Goal: Task Accomplishment & Management: Manage account settings

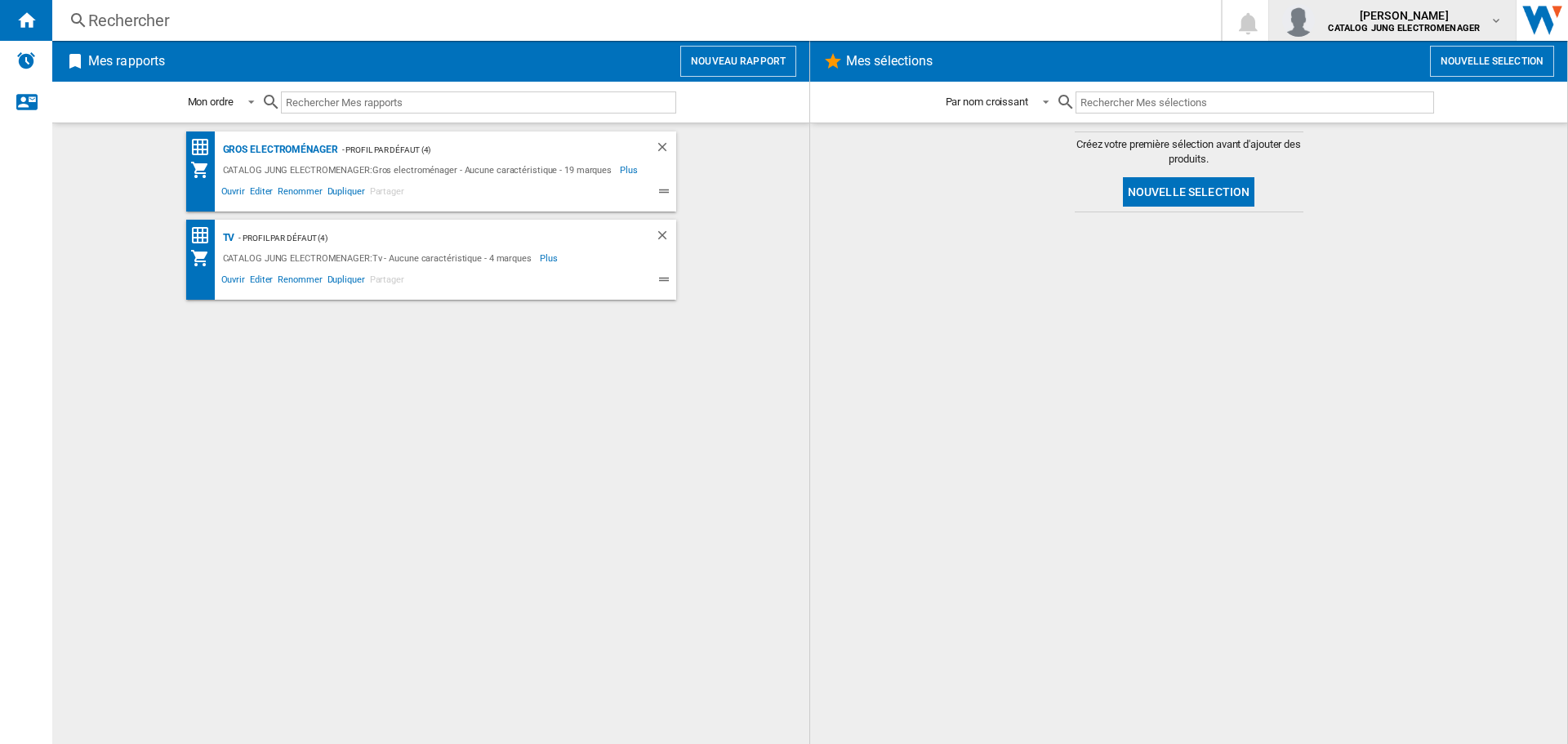
click at [1497, 20] on md-icon "button" at bounding box center [1496, 21] width 13 height 13
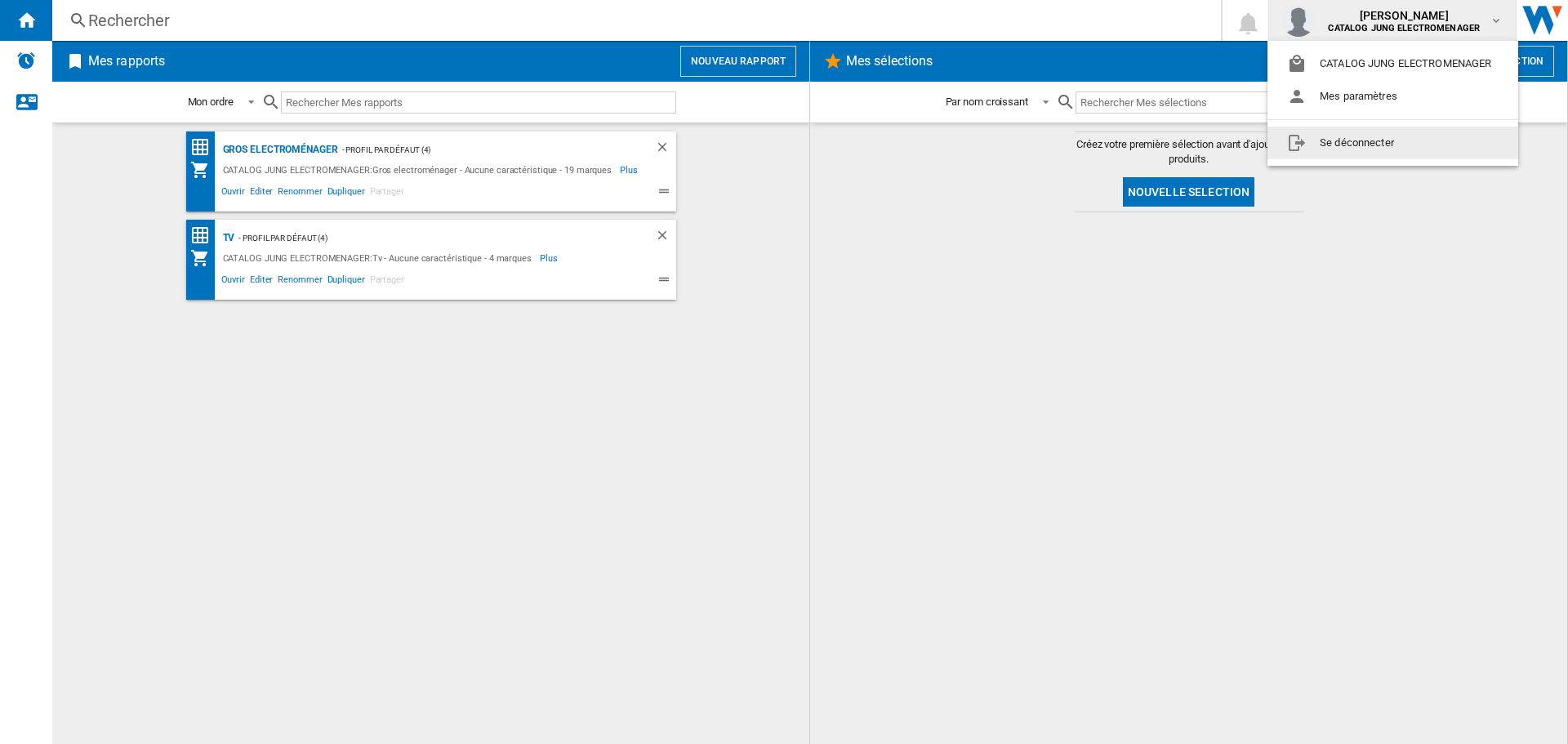
click at [1369, 140] on button "Se déconnecter" at bounding box center [1393, 143] width 250 height 33
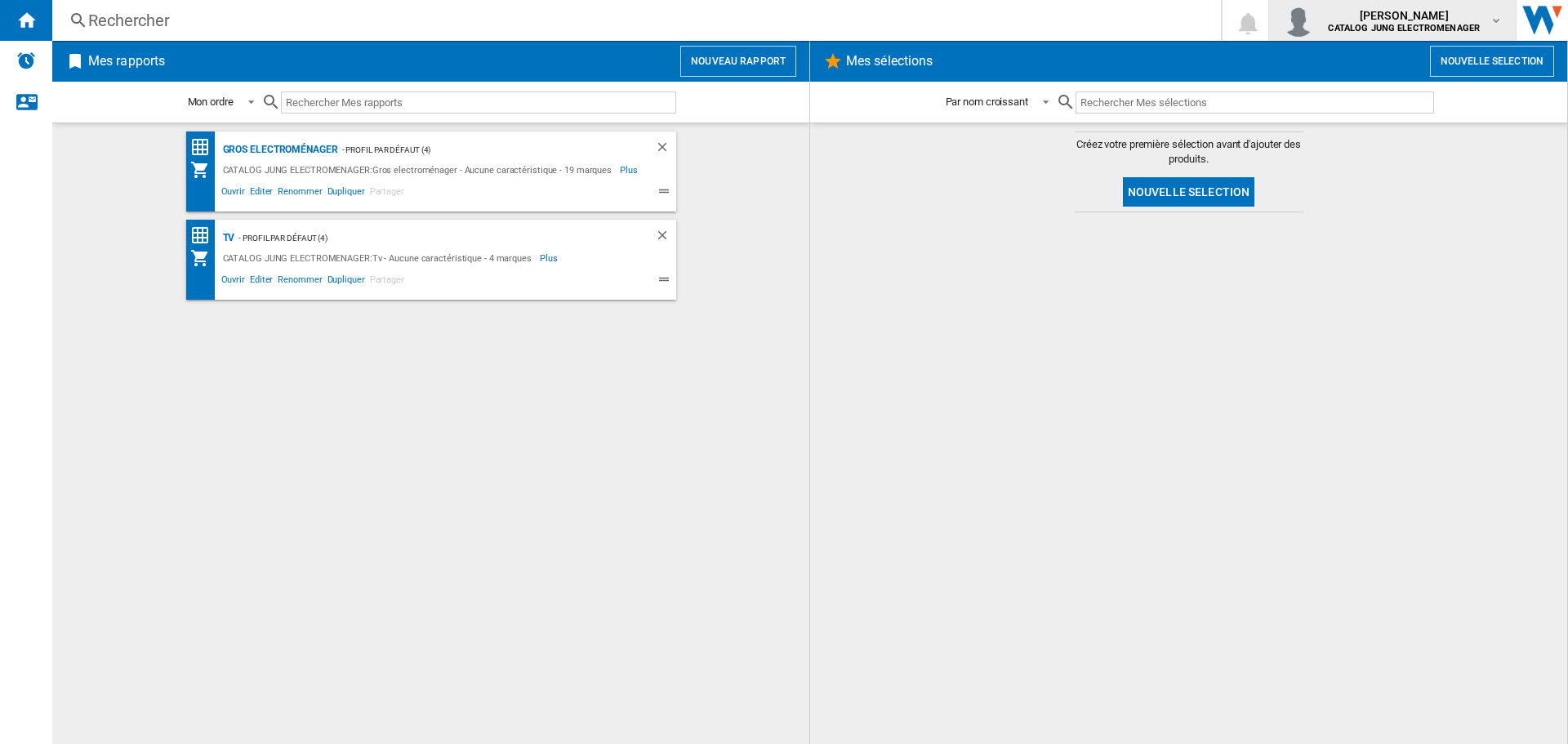
click at [1298, 23] on img "button" at bounding box center [1298, 20] width 33 height 33
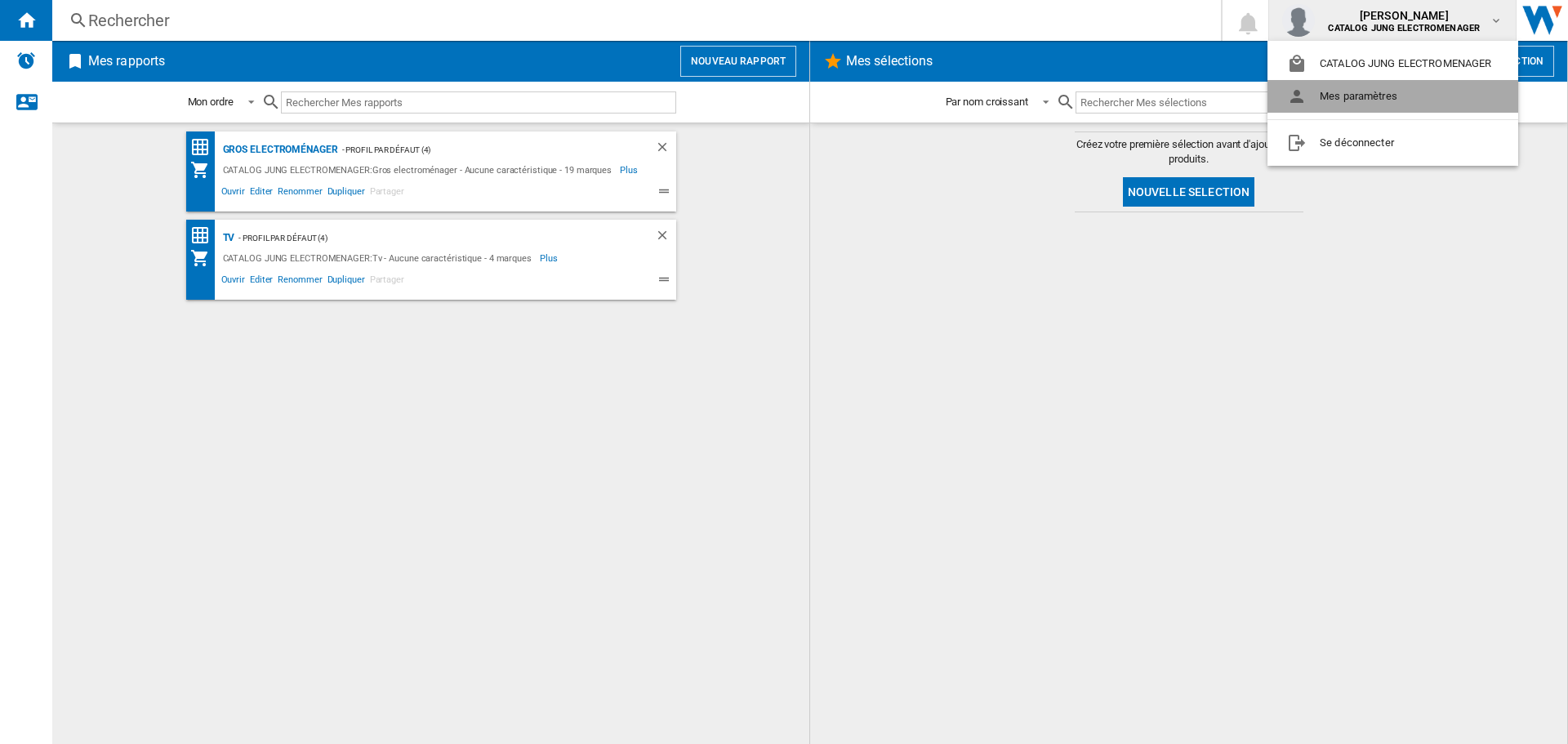
click at [1320, 93] on button "Mes paramètres" at bounding box center [1393, 96] width 250 height 33
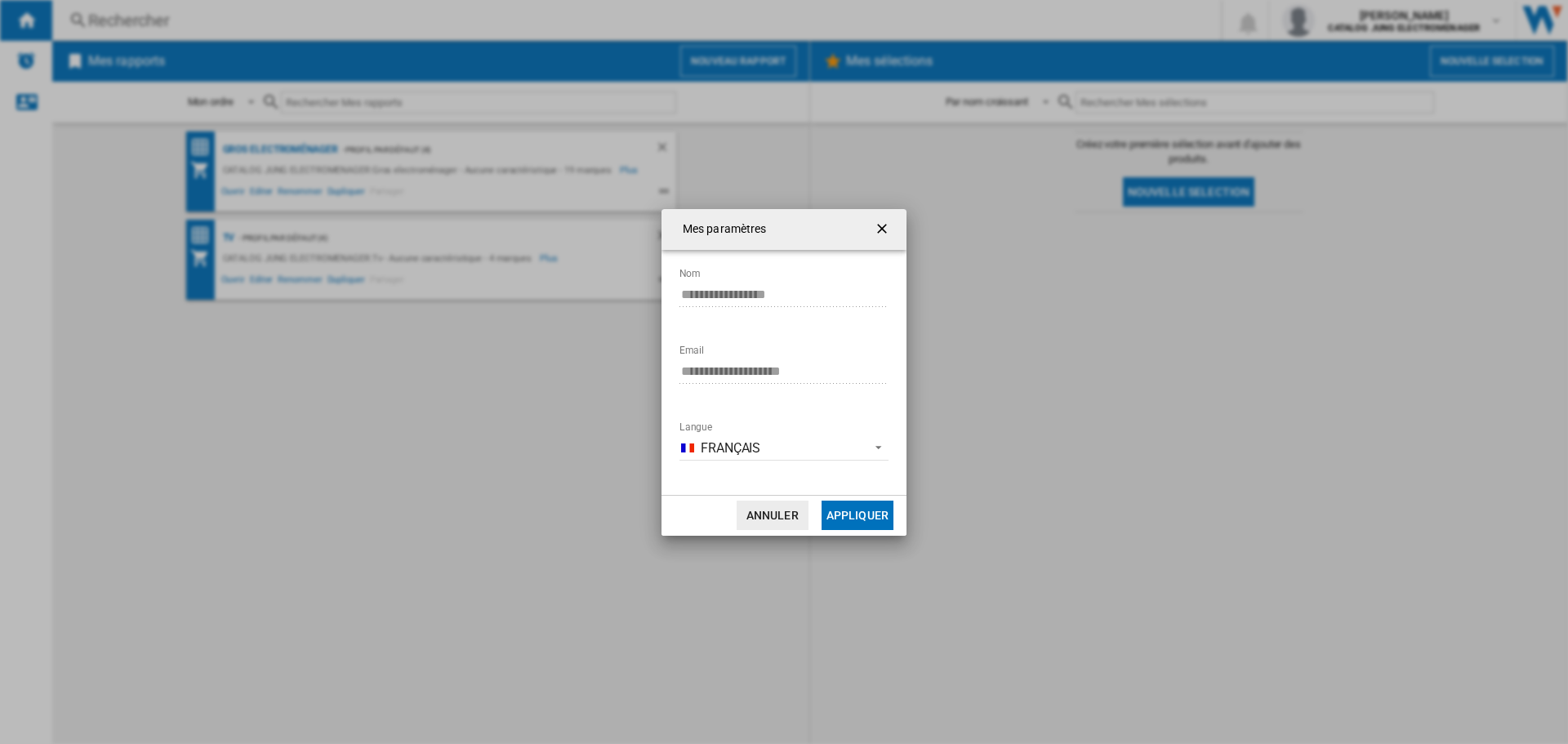
click at [773, 515] on button "Annuler" at bounding box center [773, 515] width 72 height 29
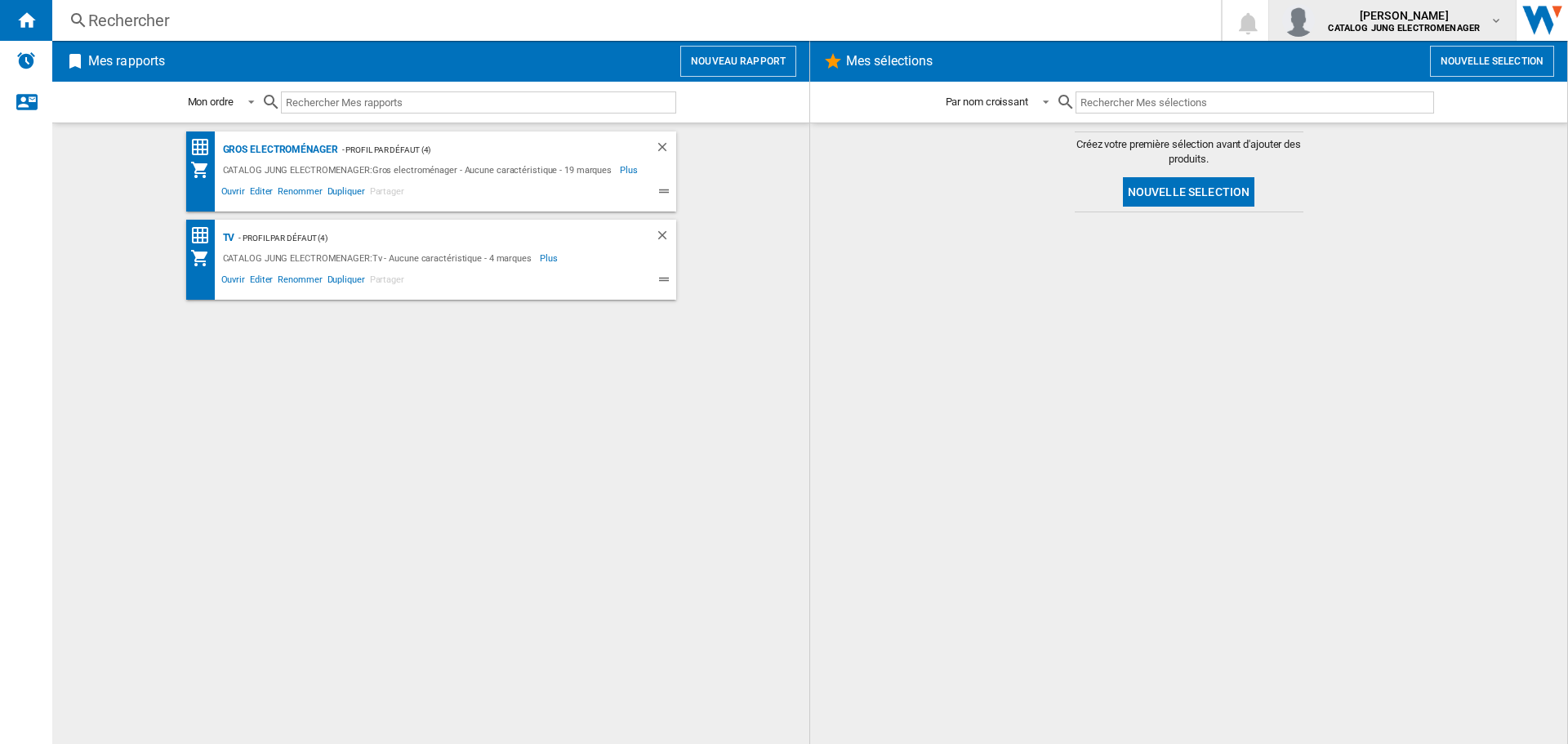
click at [1492, 19] on md-icon "button" at bounding box center [1496, 21] width 13 height 13
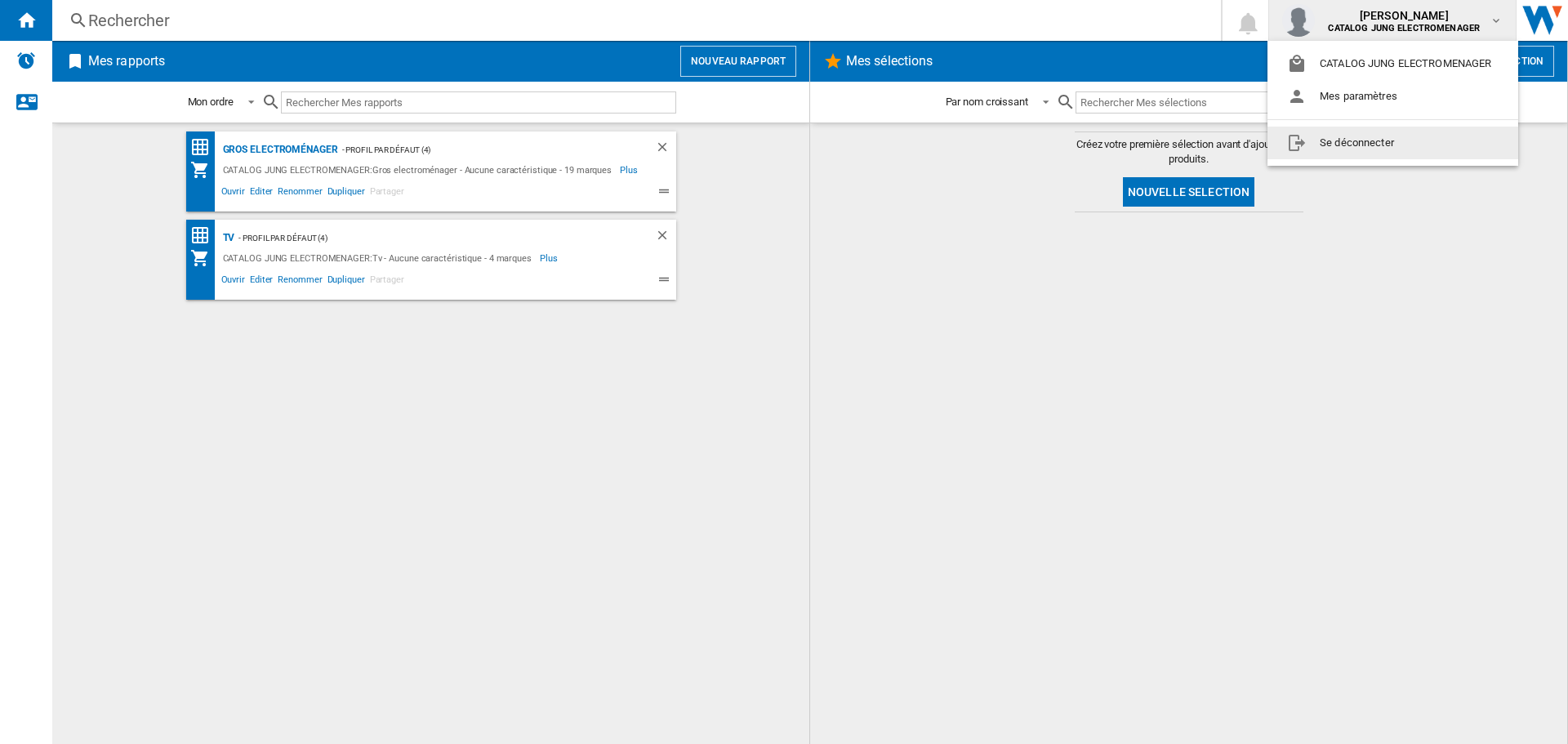
click at [1375, 147] on button "Se déconnecter" at bounding box center [1393, 143] width 250 height 33
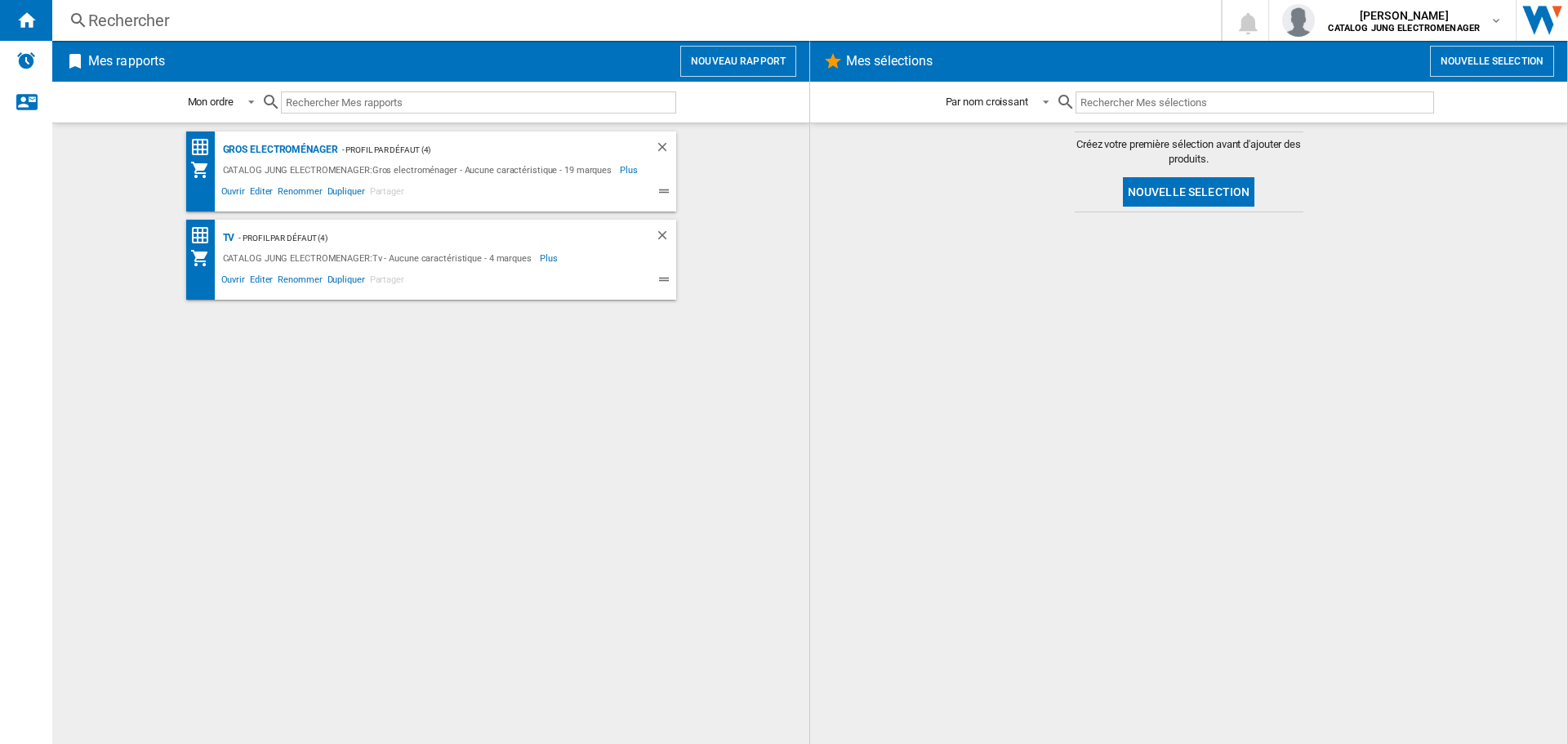
click at [1046, 508] on div at bounding box center [1188, 478] width 724 height 515
